Goal: Information Seeking & Learning: Check status

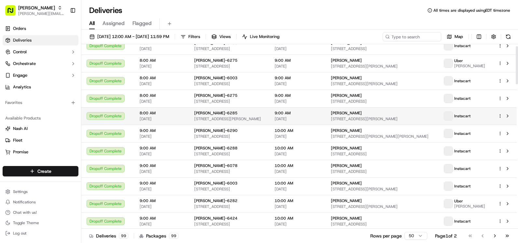
scroll to position [33, 0]
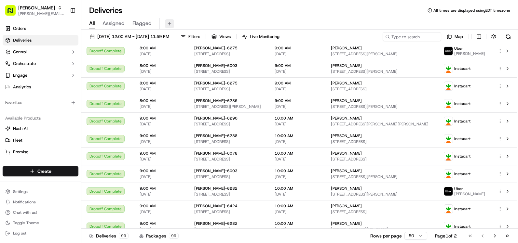
click at [169, 22] on button at bounding box center [169, 23] width 9 height 9
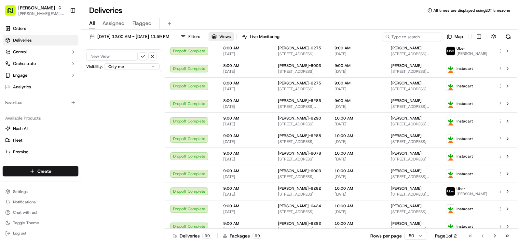
click at [157, 56] on div at bounding box center [123, 56] width 74 height 9
click at [152, 56] on button "button" at bounding box center [152, 56] width 8 height 8
click at [411, 35] on input at bounding box center [402, 36] width 78 height 9
click at [494, 36] on button "button" at bounding box center [493, 36] width 9 height 9
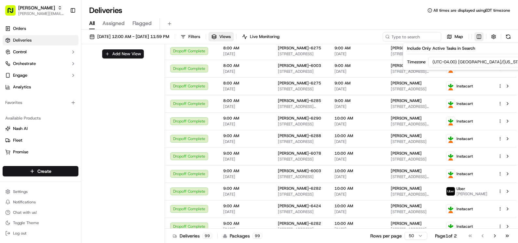
click at [476, 35] on html "Martin's [EMAIL_ADDRESS][PERSON_NAME][DOMAIN_NAME] Toggle Sidebar Orders Delive…" at bounding box center [259, 121] width 518 height 243
click at [407, 13] on html "Martin's [EMAIL_ADDRESS][PERSON_NAME][DOMAIN_NAME] Toggle Sidebar Orders Delive…" at bounding box center [259, 121] width 518 height 243
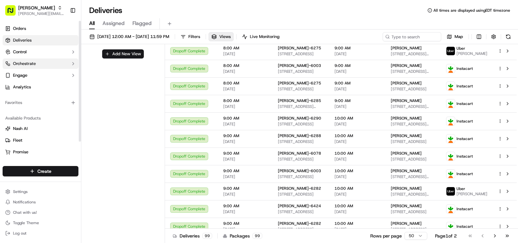
click at [70, 63] on button "Orchestrate" at bounding box center [41, 64] width 76 height 10
click at [70, 64] on button "Orchestrate" at bounding box center [41, 64] width 76 height 10
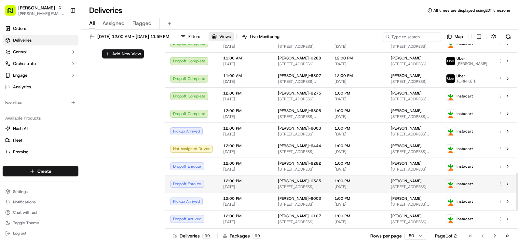
scroll to position [721, 0]
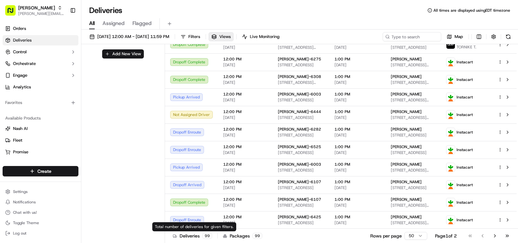
click at [197, 237] on div "Deliveries 99" at bounding box center [192, 236] width 39 height 7
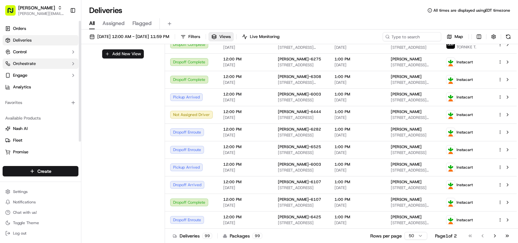
click at [73, 61] on button "Orchestrate" at bounding box center [41, 64] width 76 height 10
click at [72, 66] on icon "button" at bounding box center [73, 63] width 5 height 5
click at [72, 74] on icon "button" at bounding box center [73, 75] width 5 height 5
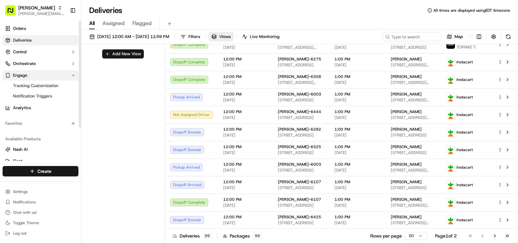
click at [72, 76] on icon "button" at bounding box center [73, 75] width 5 height 5
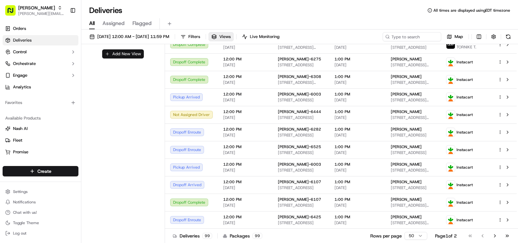
click at [103, 58] on button "Add New View" at bounding box center [123, 53] width 42 height 9
click at [102, 60] on input at bounding box center [111, 56] width 51 height 9
click at [153, 55] on button "button" at bounding box center [152, 56] width 8 height 8
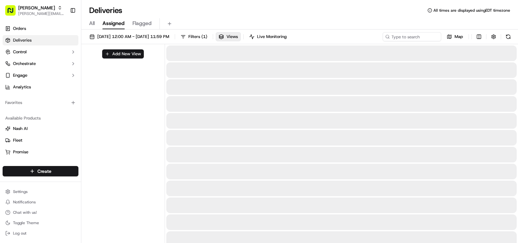
click at [114, 25] on span "Assigned" at bounding box center [113, 24] width 22 height 8
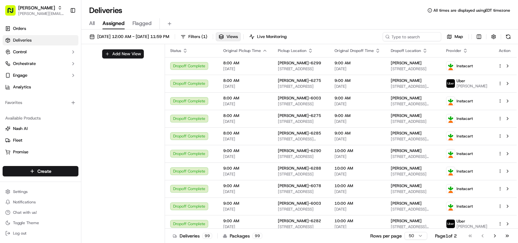
click at [151, 23] on span "Flagged" at bounding box center [141, 24] width 19 height 8
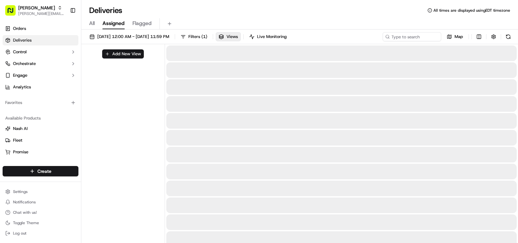
click at [109, 20] on span "Assigned" at bounding box center [113, 24] width 22 height 8
click at [91, 23] on span "All" at bounding box center [92, 24] width 6 height 8
click at [203, 32] on button "Filters" at bounding box center [190, 36] width 25 height 9
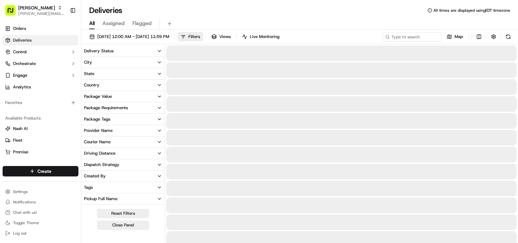
click at [158, 61] on icon "button" at bounding box center [159, 62] width 5 height 5
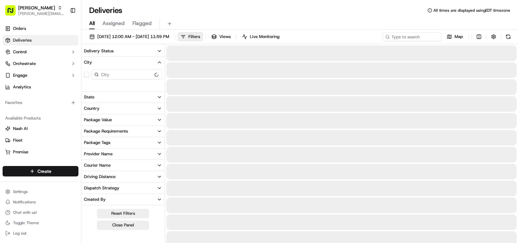
click at [114, 76] on input at bounding box center [127, 74] width 70 height 10
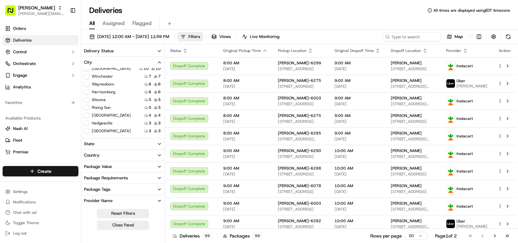
scroll to position [65, 0]
click at [87, 115] on Royal "Front Royal" at bounding box center [86, 114] width 5 height 5
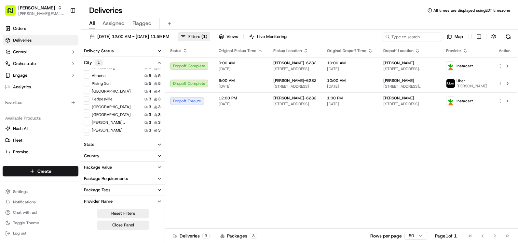
click at [158, 49] on icon "button" at bounding box center [159, 50] width 5 height 5
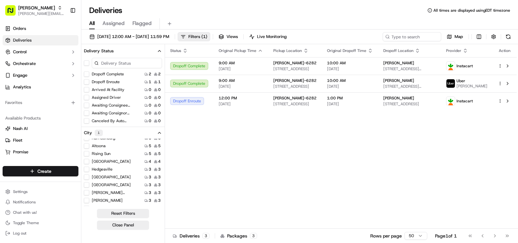
click at [159, 52] on icon "button" at bounding box center [159, 50] width 5 height 5
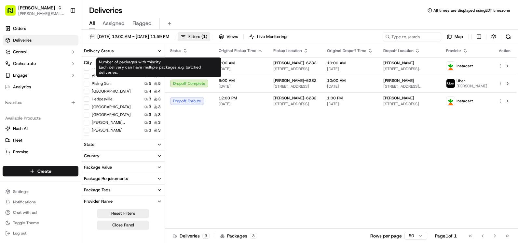
click at [159, 62] on div "Number of packages with this city Each delivery can have multiple packages e.g.…" at bounding box center [158, 68] width 125 height 20
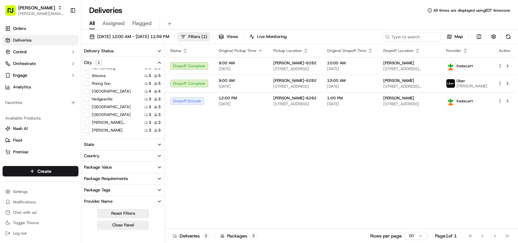
click at [159, 61] on icon "button" at bounding box center [159, 62] width 5 height 5
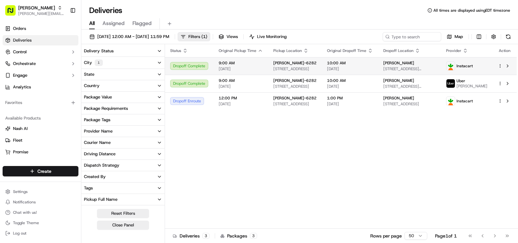
click at [304, 61] on div "[PERSON_NAME]-6282" at bounding box center [294, 63] width 43 height 5
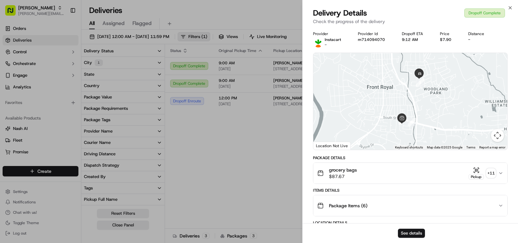
click at [435, 174] on div "grocery bags $87.67 Pickup + 11" at bounding box center [407, 173] width 181 height 13
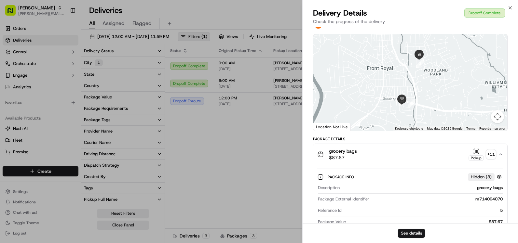
scroll to position [33, 0]
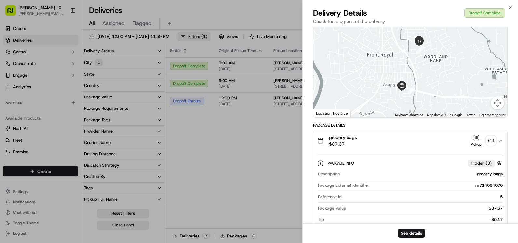
click at [422, 138] on div "grocery bags $87.67 Pickup + 11" at bounding box center [407, 140] width 181 height 13
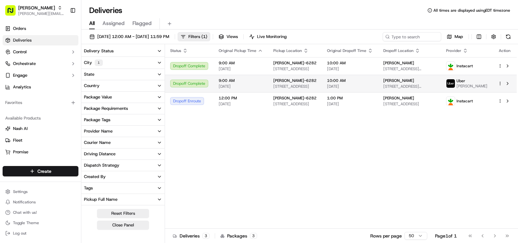
click at [226, 82] on span "9:00 AM" at bounding box center [241, 80] width 44 height 5
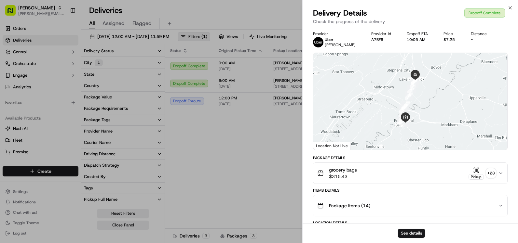
click at [374, 176] on div "grocery bags $315.43 Pickup + 28" at bounding box center [407, 173] width 181 height 13
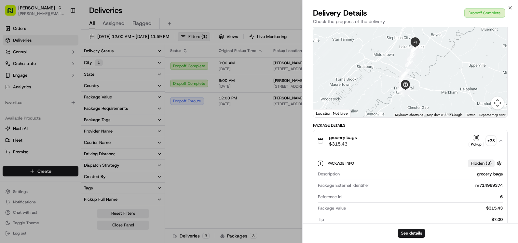
click at [375, 142] on div "grocery bags $315.43 Pickup + 28" at bounding box center [407, 140] width 181 height 13
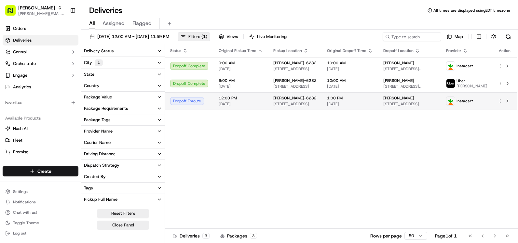
click at [275, 107] on span "[STREET_ADDRESS]" at bounding box center [294, 104] width 43 height 5
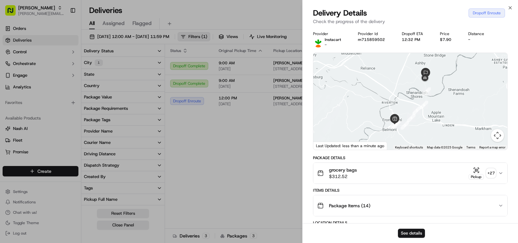
click at [375, 169] on div "grocery bags $312.52 Pickup + 27" at bounding box center [407, 173] width 181 height 13
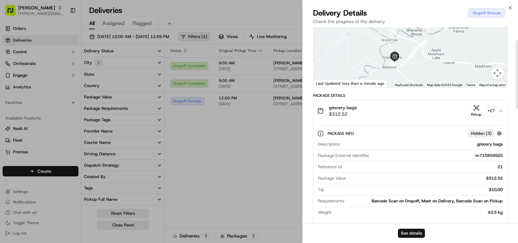
scroll to position [65, 0]
